Goal: Task Accomplishment & Management: Manage account settings

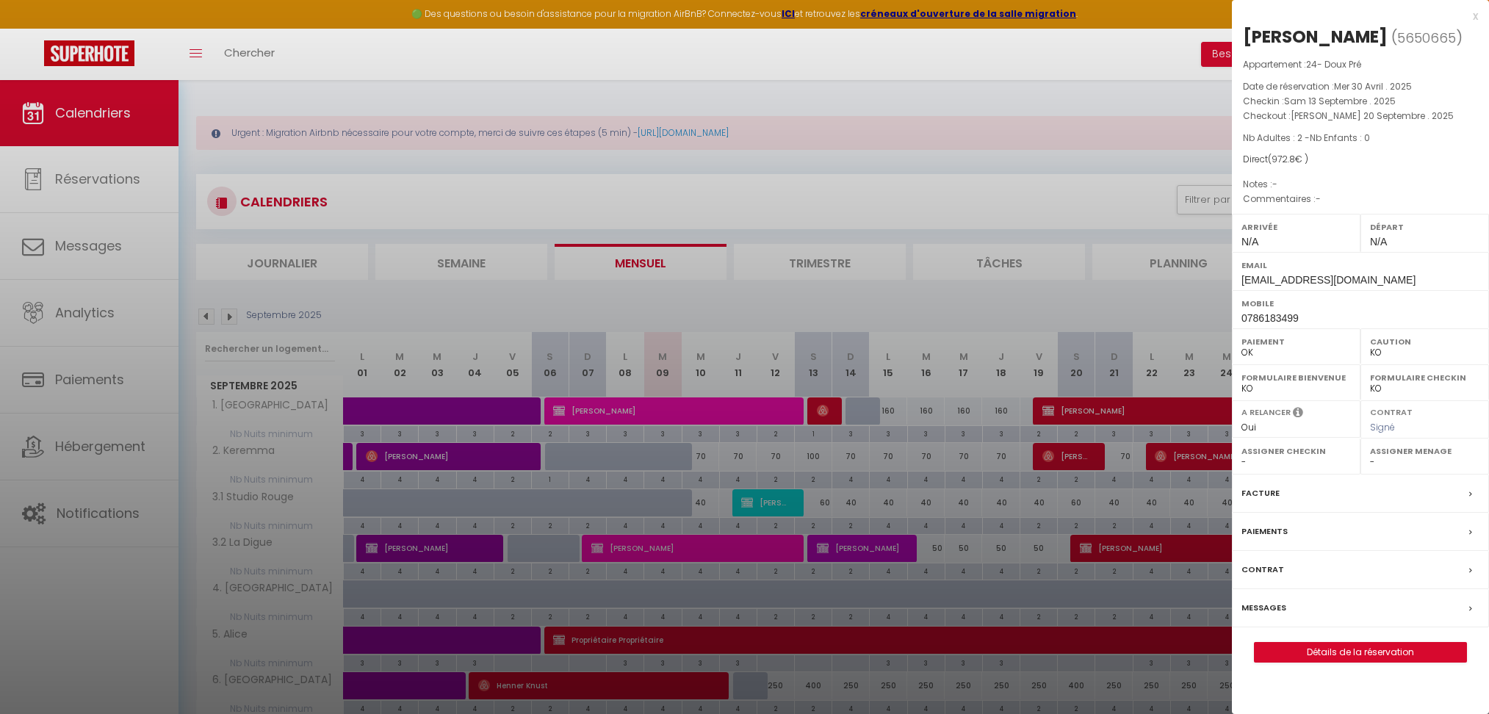
select select "KO"
select select "0"
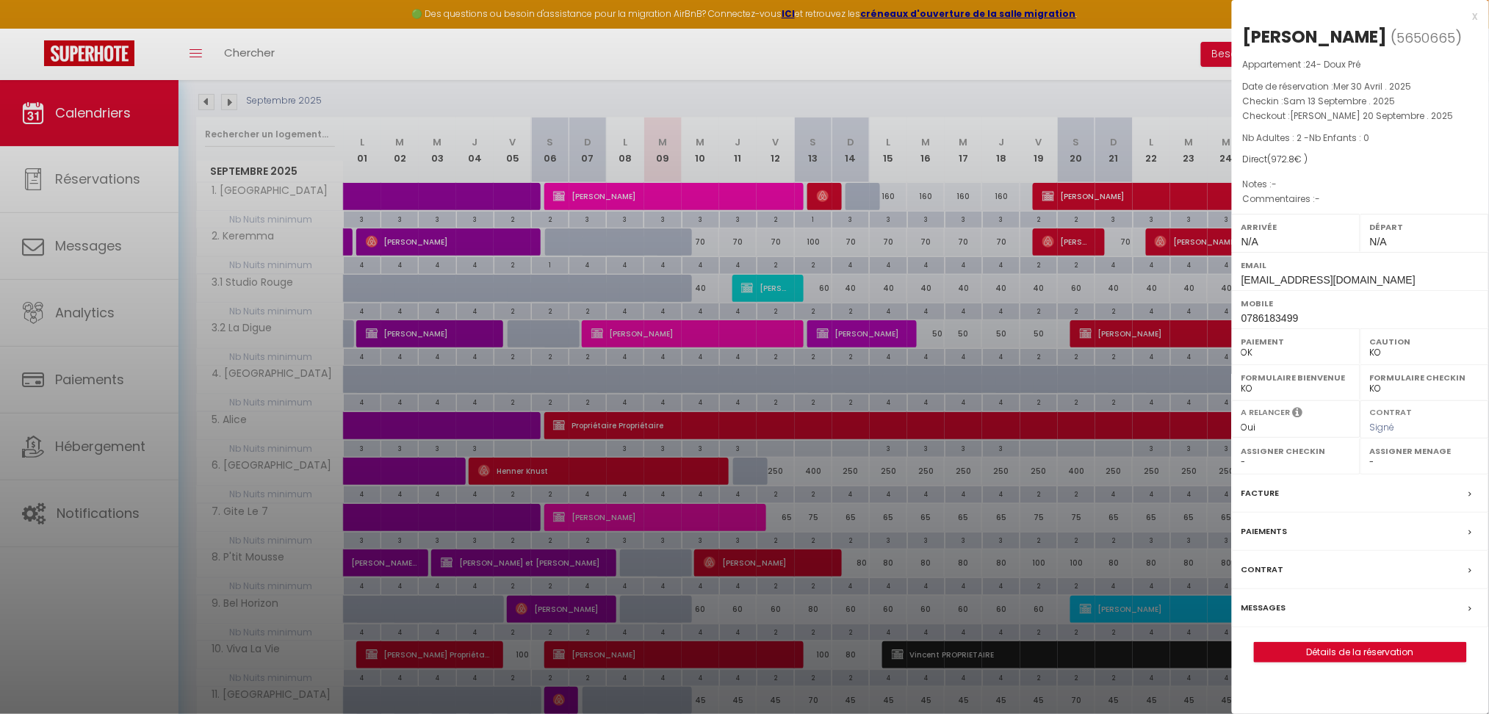
scroll to position [200, 0]
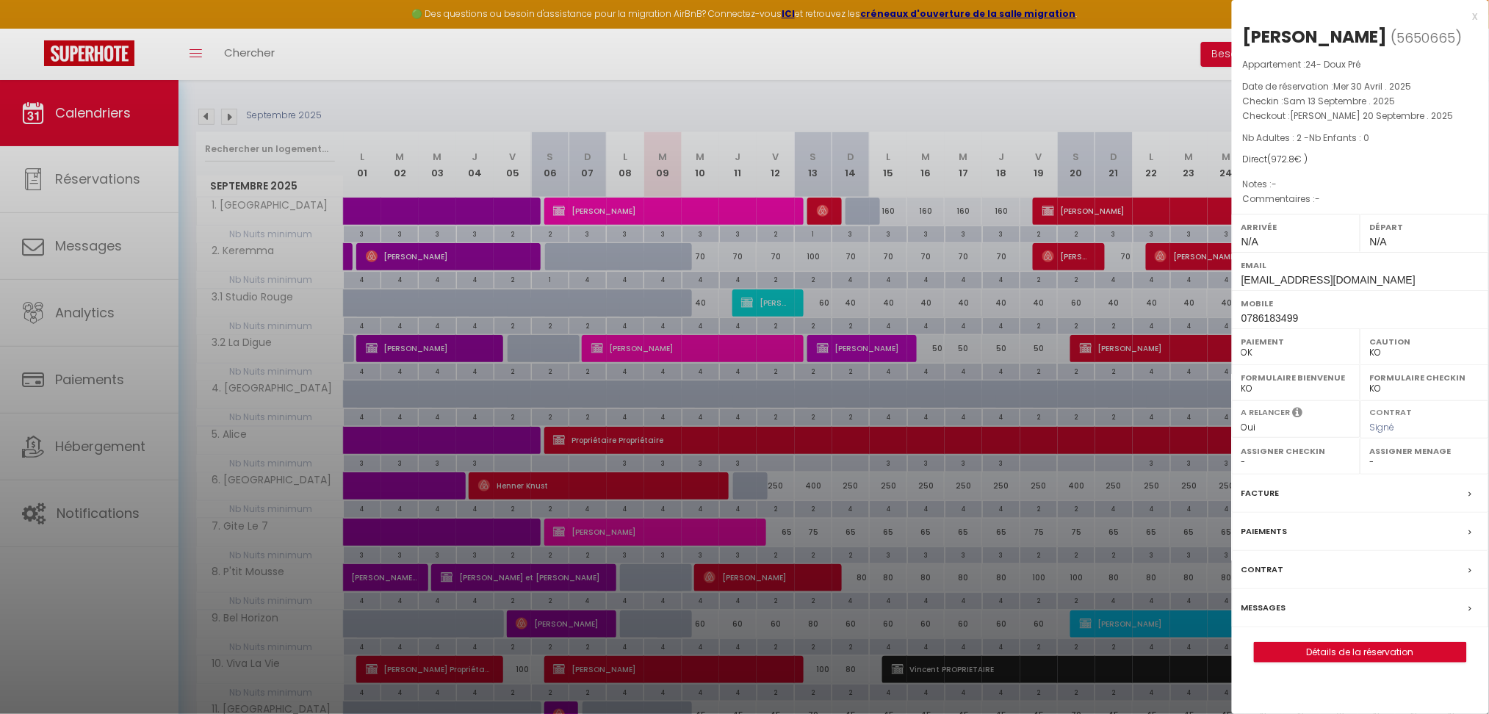
click at [932, 115] on div at bounding box center [744, 357] width 1489 height 714
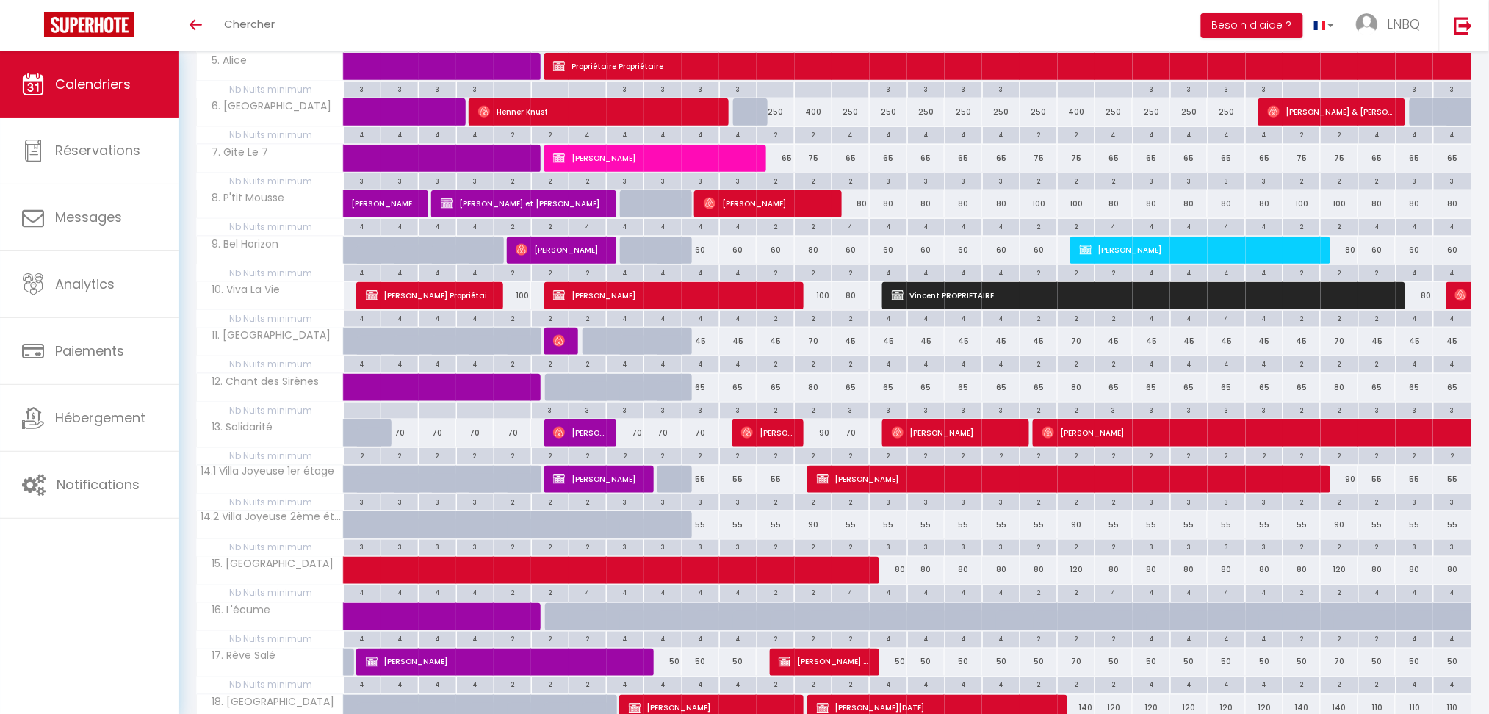
select select
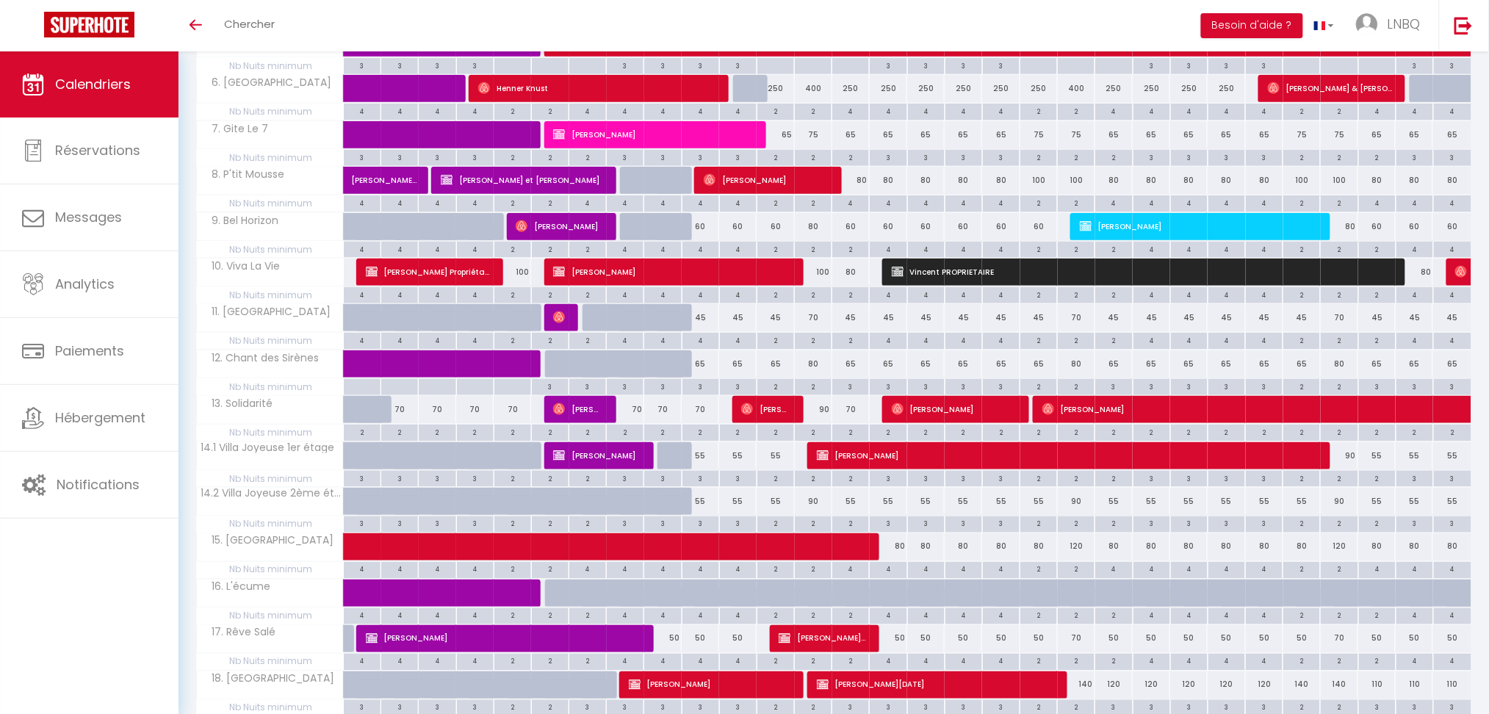
click at [824, 419] on div "90" at bounding box center [813, 409] width 37 height 27
type input "90"
select select "1"
type input "Sam 13 Septembre 2025"
type input "Dim 14 Septembre 2025"
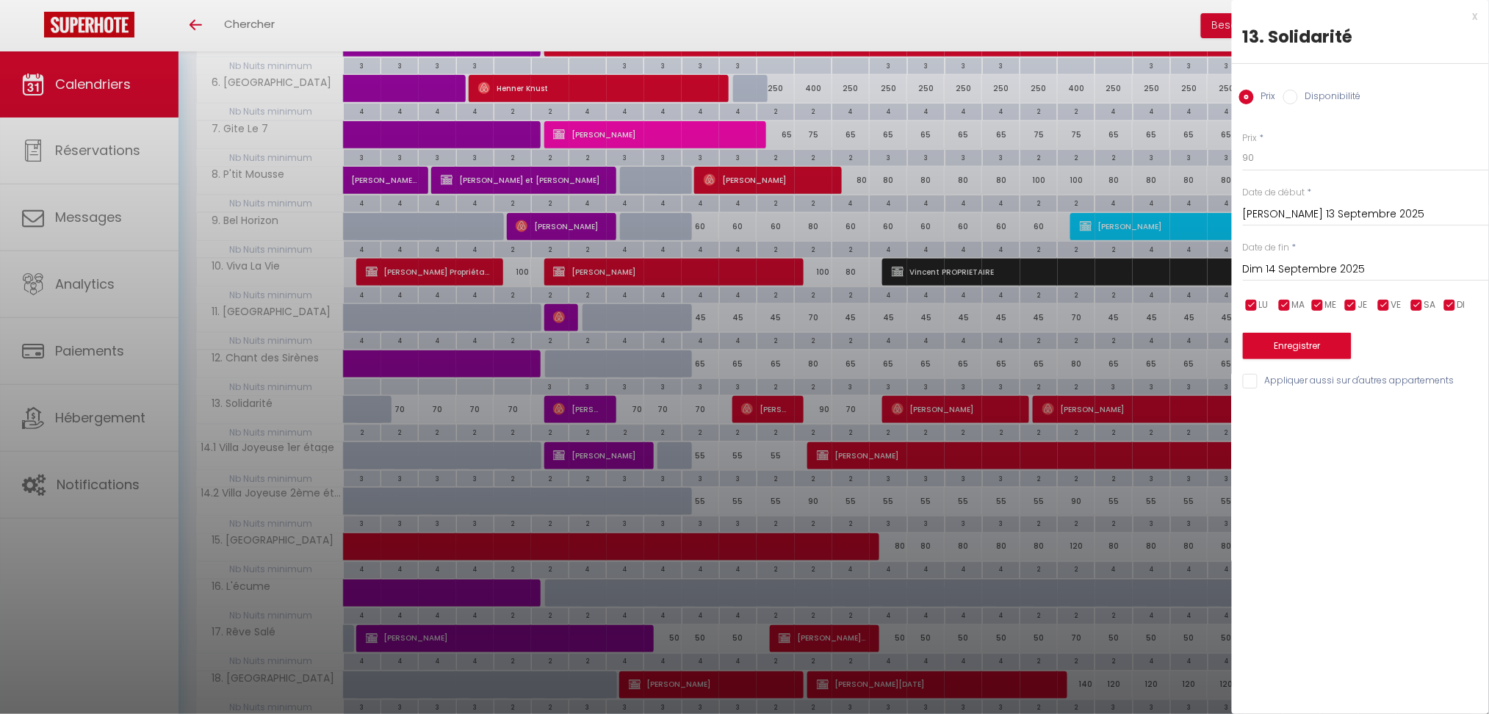
click at [1288, 101] on input "Disponibilité" at bounding box center [1290, 97] width 15 height 15
radio input "true"
radio input "false"
click at [1279, 162] on select "Disponible Indisponible" at bounding box center [1366, 159] width 246 height 28
select select "0"
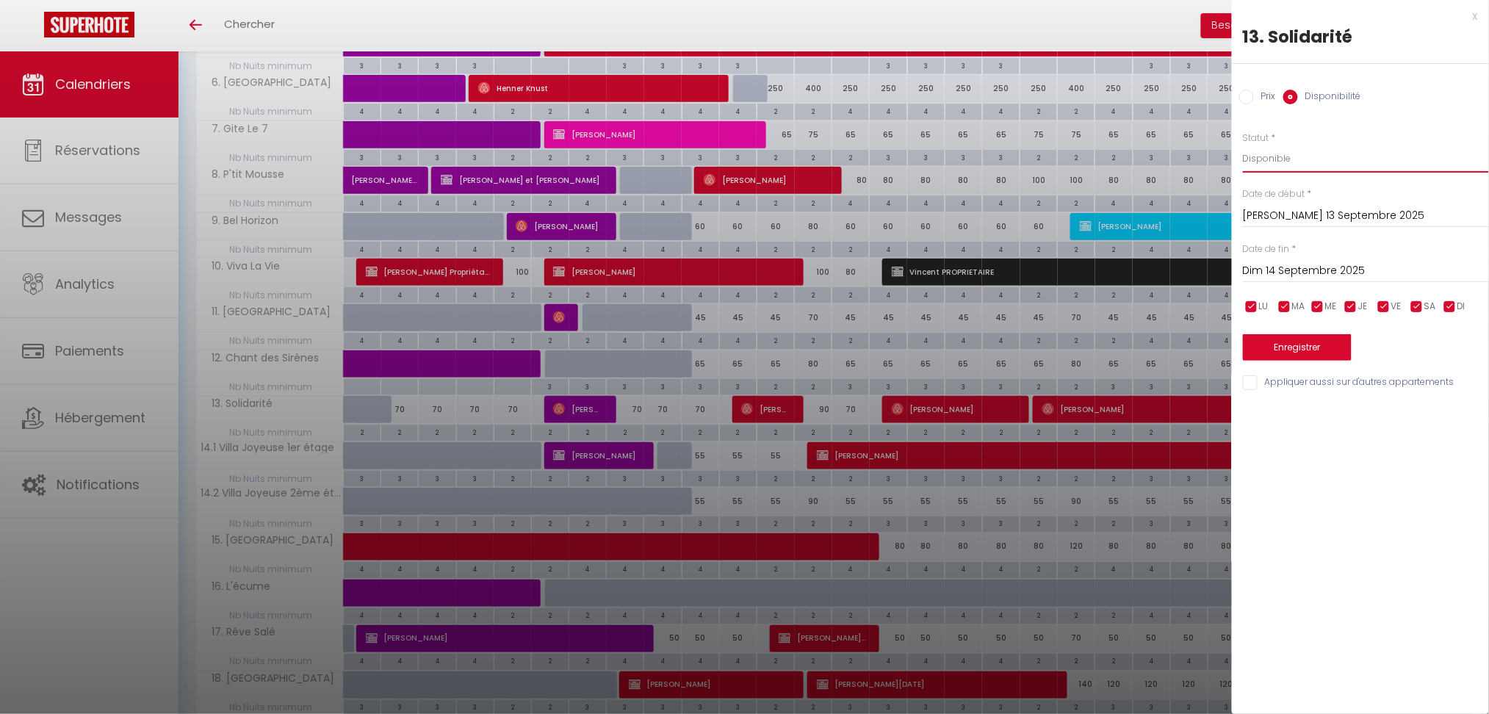
click at [1243, 145] on select "Disponible Indisponible" at bounding box center [1366, 159] width 246 height 28
click at [1473, 15] on div "x" at bounding box center [1355, 16] width 246 height 18
select select
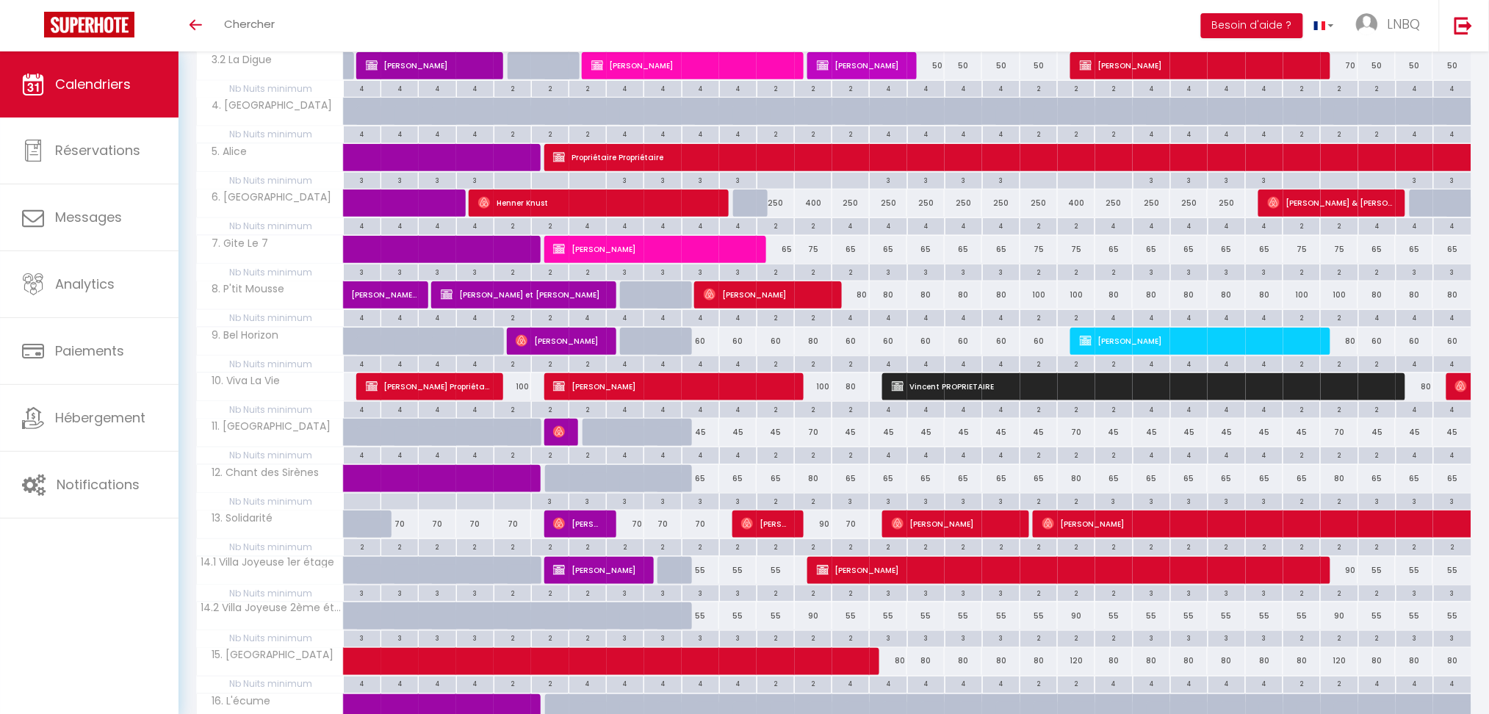
scroll to position [506, 0]
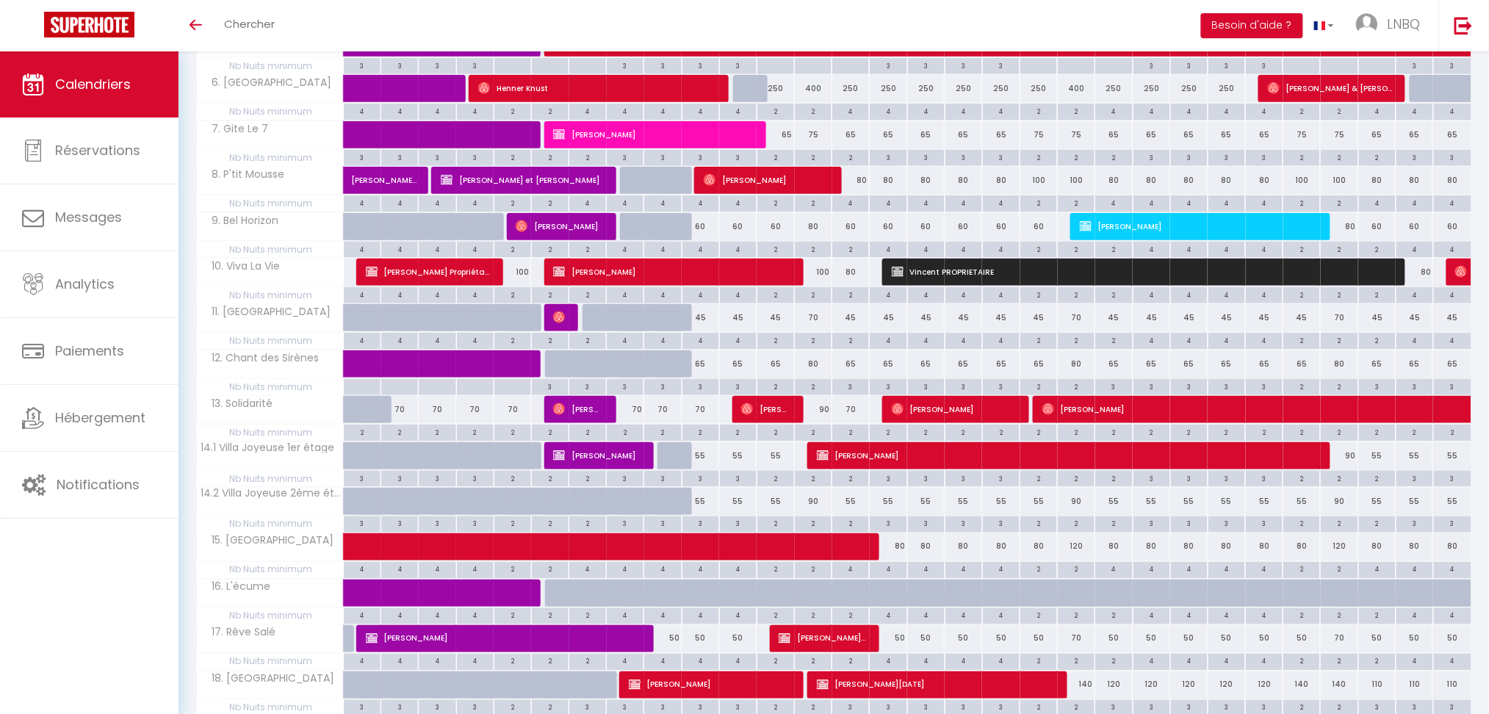
click at [817, 414] on div "90" at bounding box center [813, 409] width 37 height 27
select select "1"
type input "Sam 13 Septembre 2025"
type input "Dim 14 Septembre 2025"
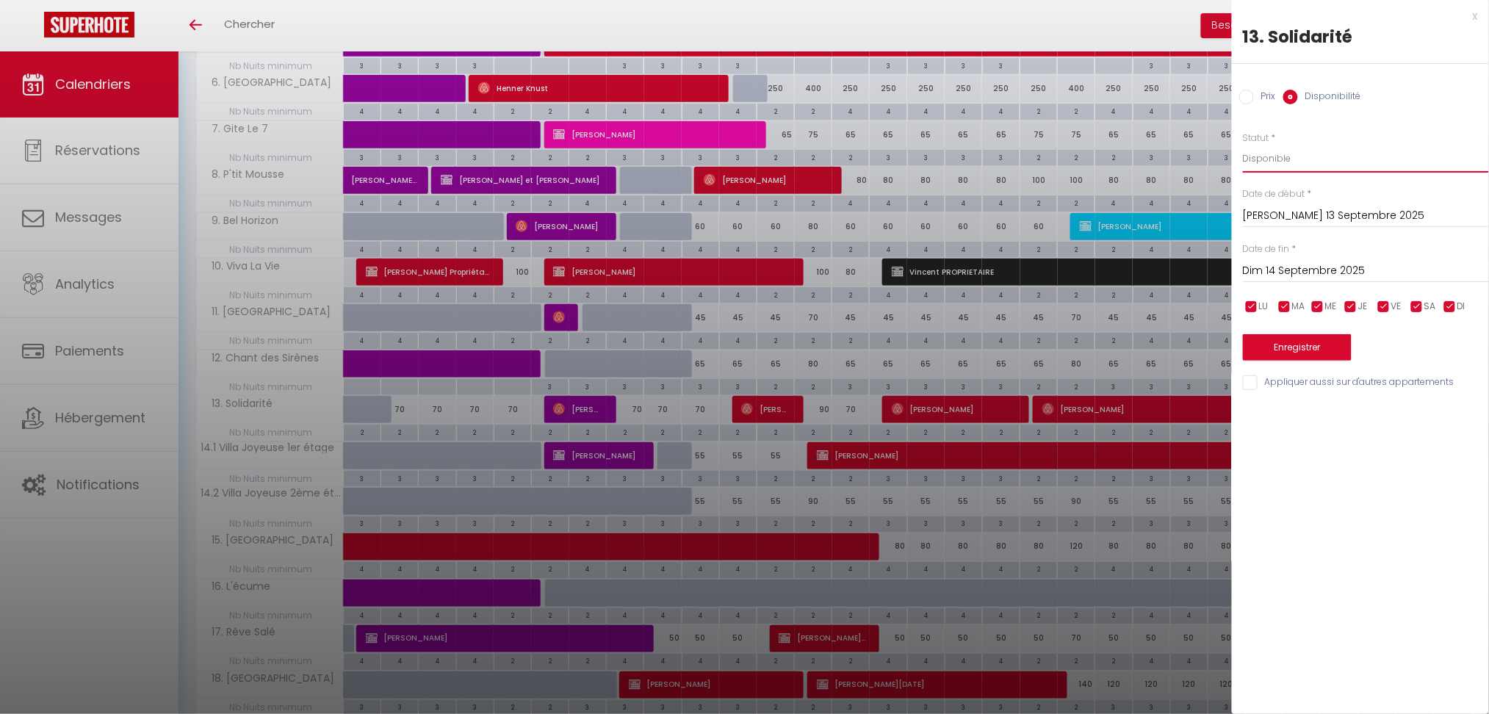
click at [1262, 153] on select "Disponible Indisponible" at bounding box center [1366, 159] width 246 height 28
select select "0"
click at [1243, 145] on select "Disponible Indisponible" at bounding box center [1366, 159] width 246 height 28
click at [1279, 270] on input "Dim 14 Septembre 2025" at bounding box center [1366, 270] width 246 height 19
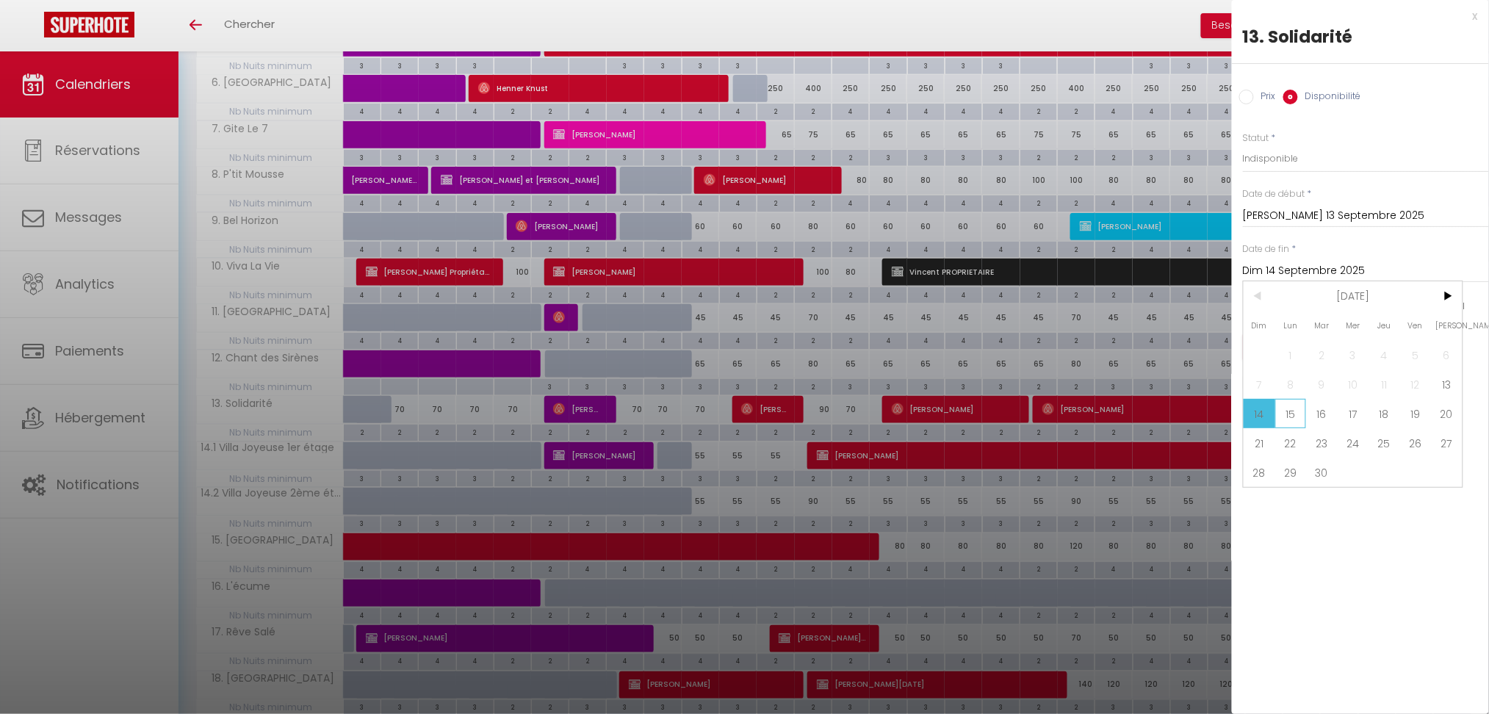
click at [1286, 420] on span "15" at bounding box center [1291, 413] width 32 height 29
type input "Lun 15 Septembre 2025"
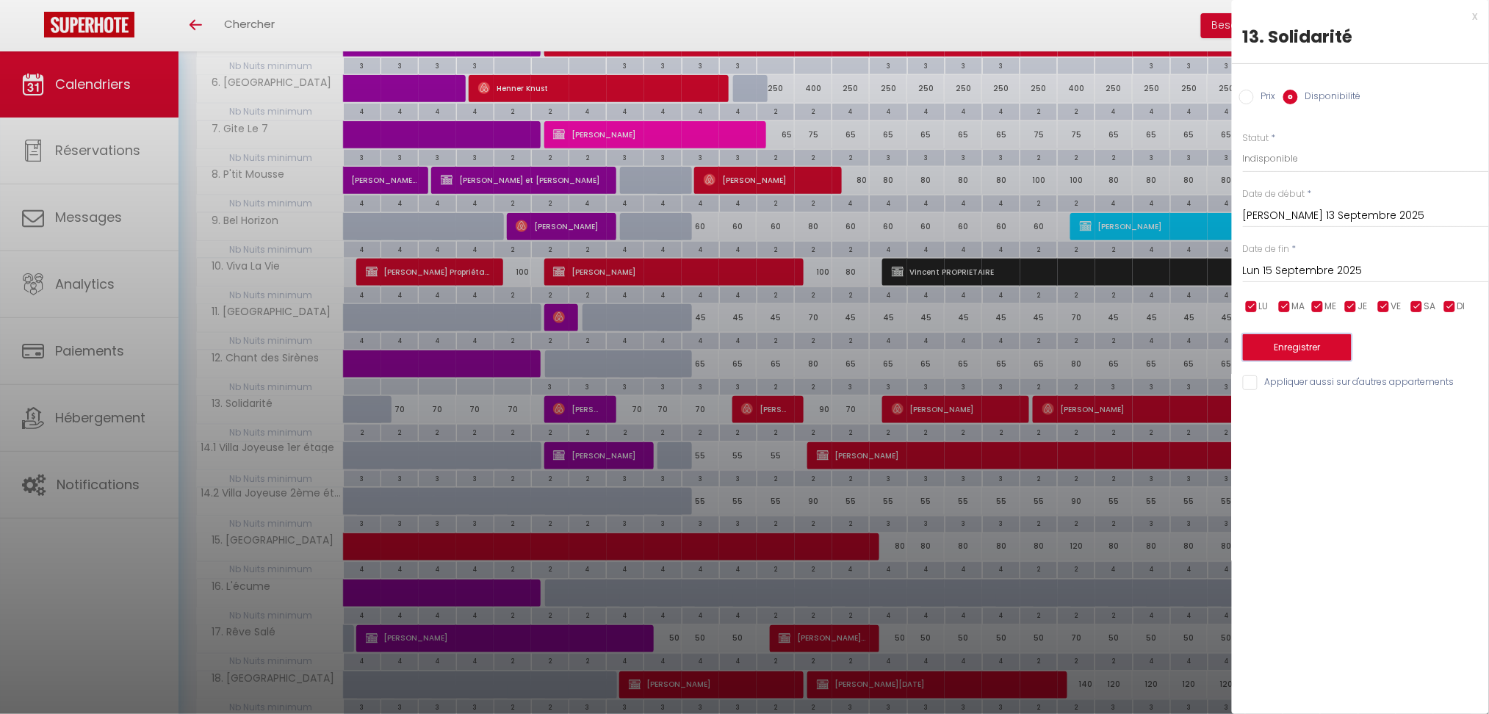
click at [1296, 338] on button "Enregistrer" at bounding box center [1297, 347] width 109 height 26
